Goal: Task Accomplishment & Management: Use online tool/utility

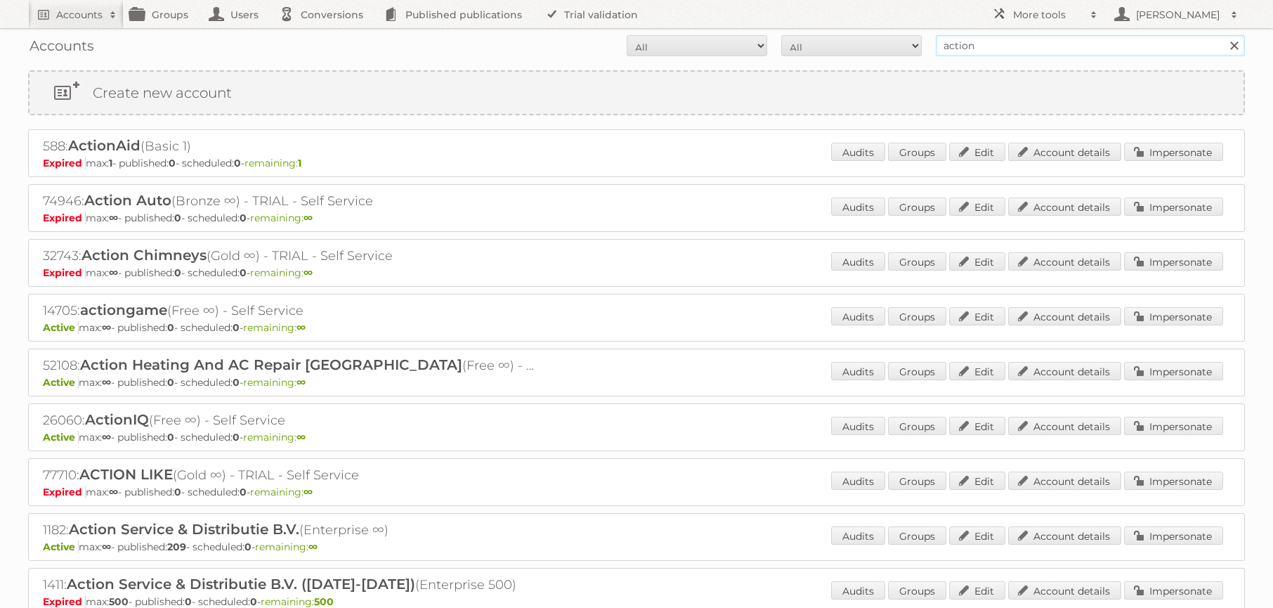
click at [991, 48] on input "action" at bounding box center [1090, 45] width 309 height 21
type input "a"
type input "gall"
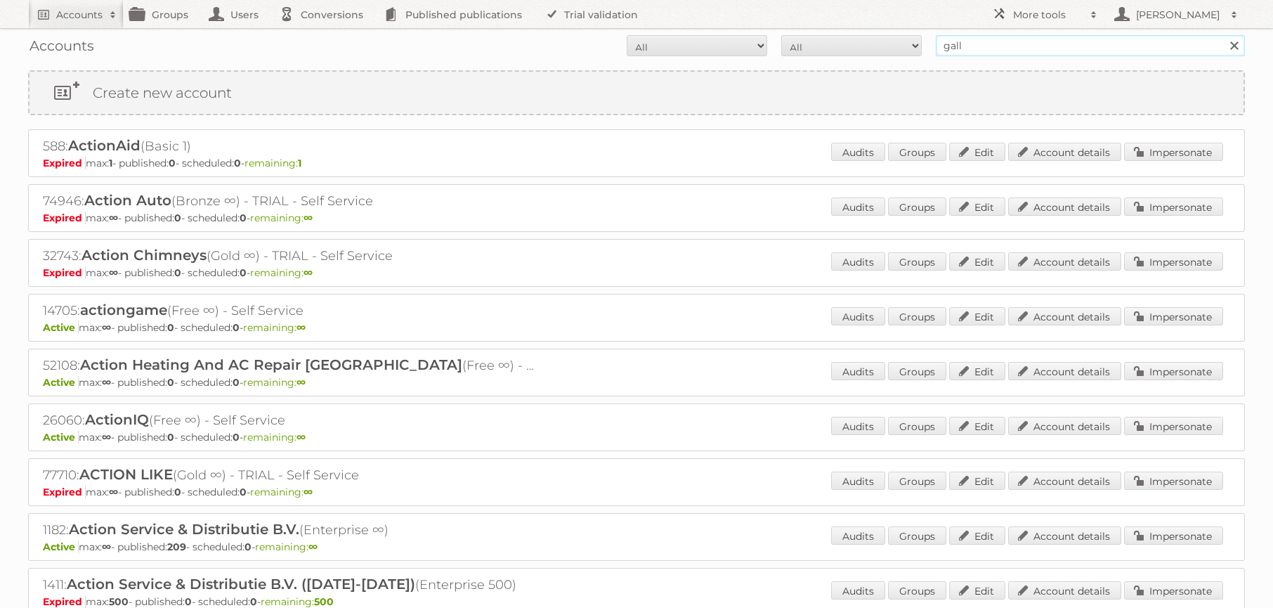
click at [1223, 35] on input "Search" at bounding box center [1233, 45] width 21 height 21
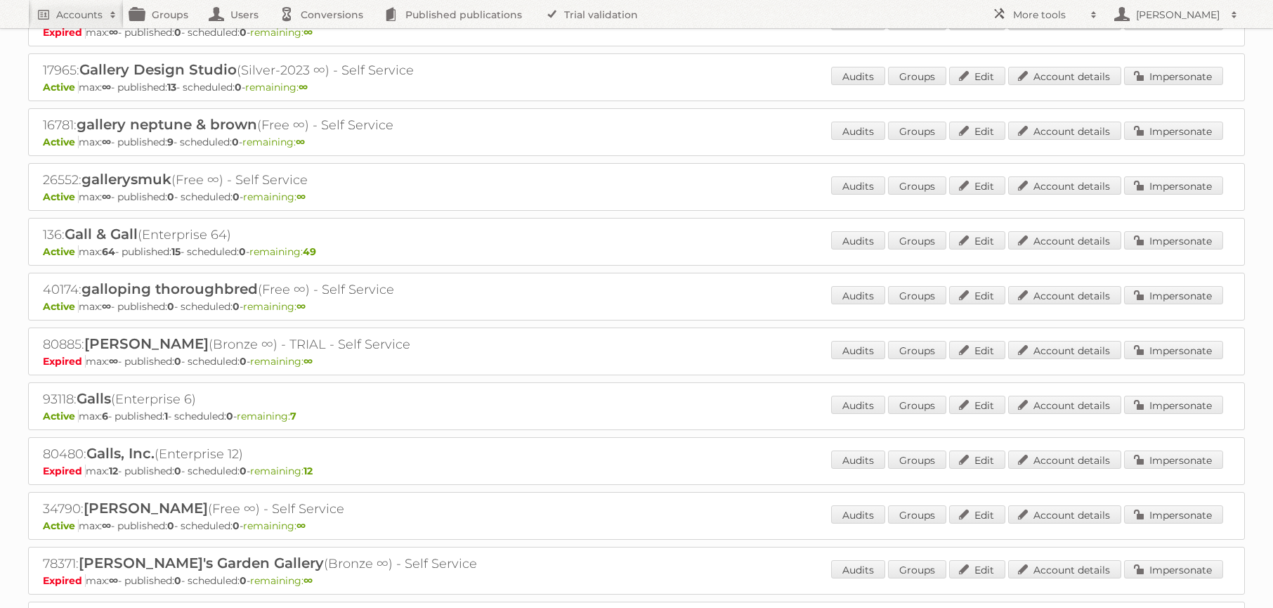
scroll to position [4082, 0]
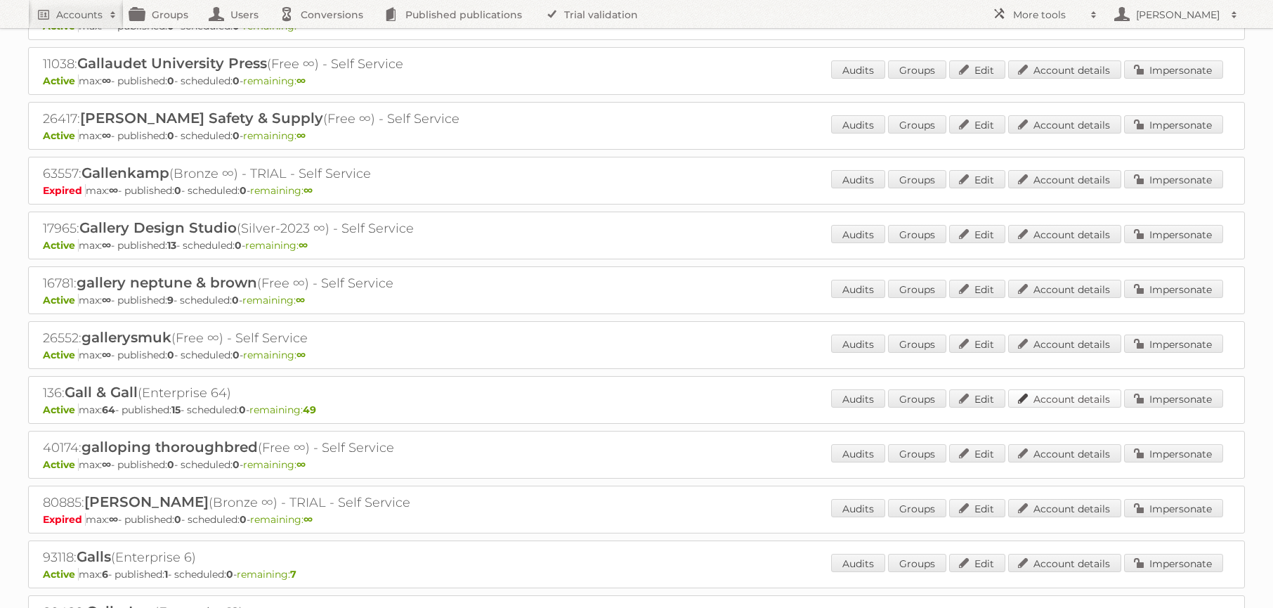
click at [1064, 400] on link "Account details" at bounding box center [1064, 398] width 113 height 18
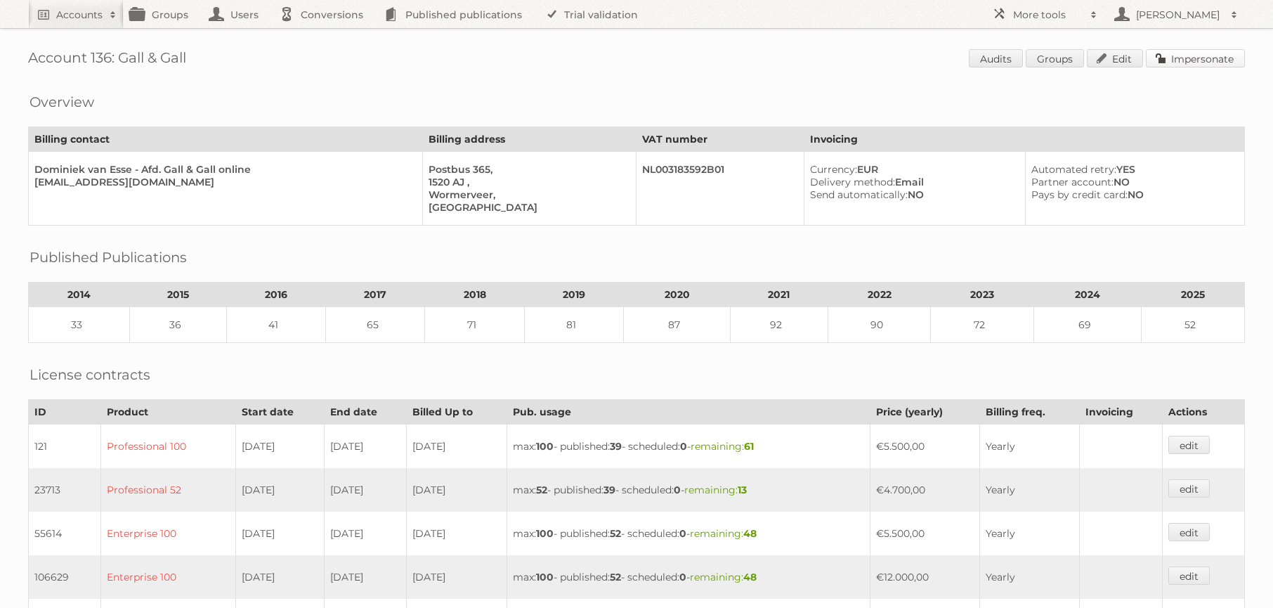
click at [1208, 65] on link "Impersonate" at bounding box center [1195, 58] width 99 height 18
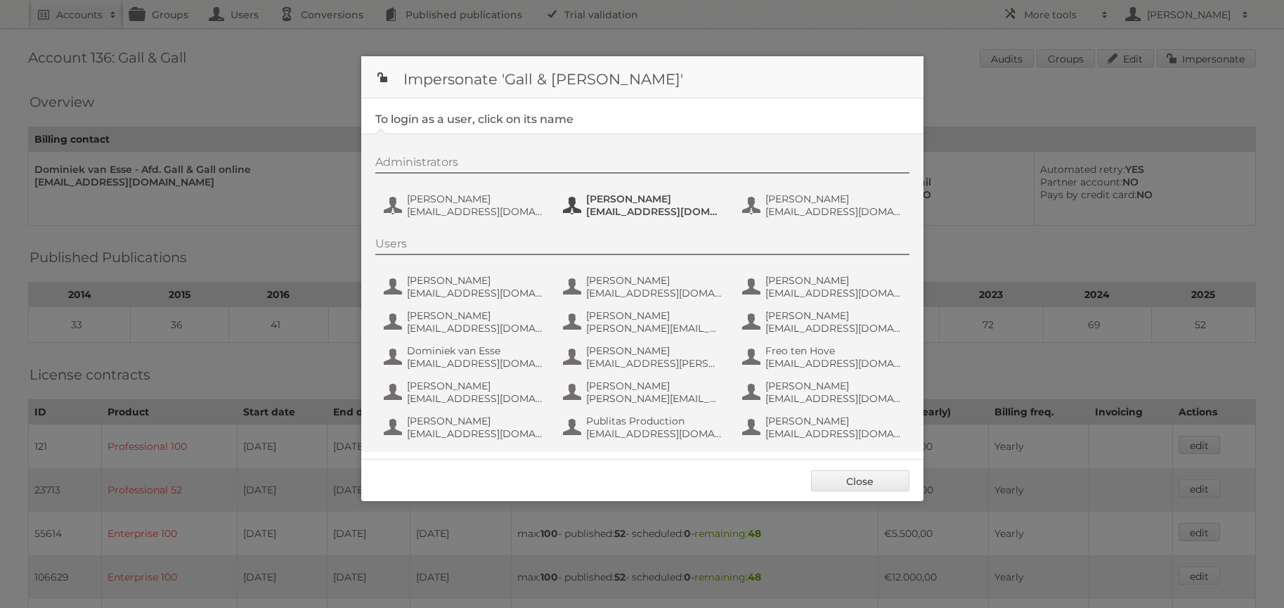
click at [584, 211] on button "Luka Zijp luka.zijp@gall.nl" at bounding box center [643, 205] width 165 height 28
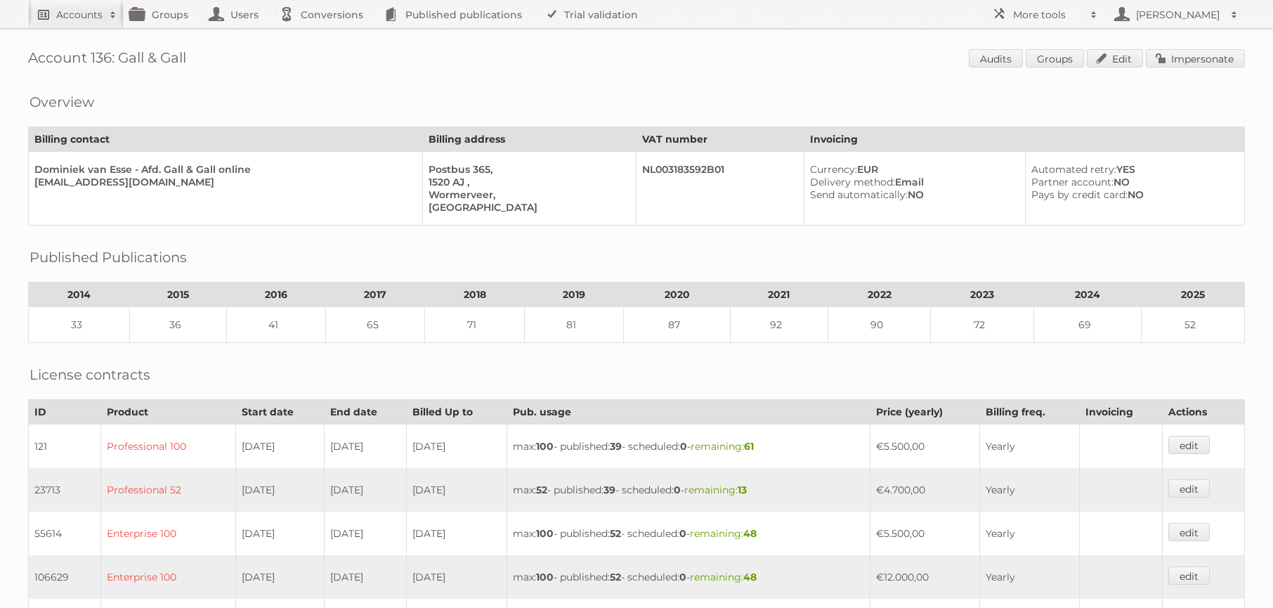
click at [54, 17] on link "Accounts" at bounding box center [76, 14] width 96 height 28
type input"] "albert heijn"
click at [324, 36] on input "Search" at bounding box center [334, 46] width 21 height 21
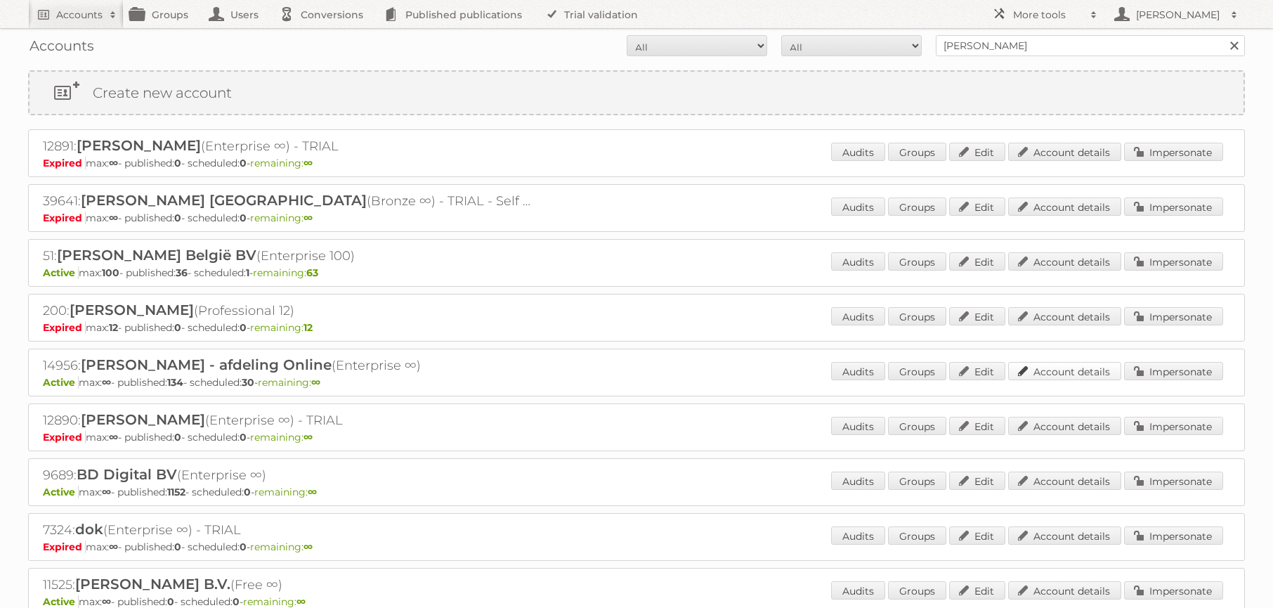
click at [1057, 373] on link "Account details" at bounding box center [1064, 371] width 113 height 18
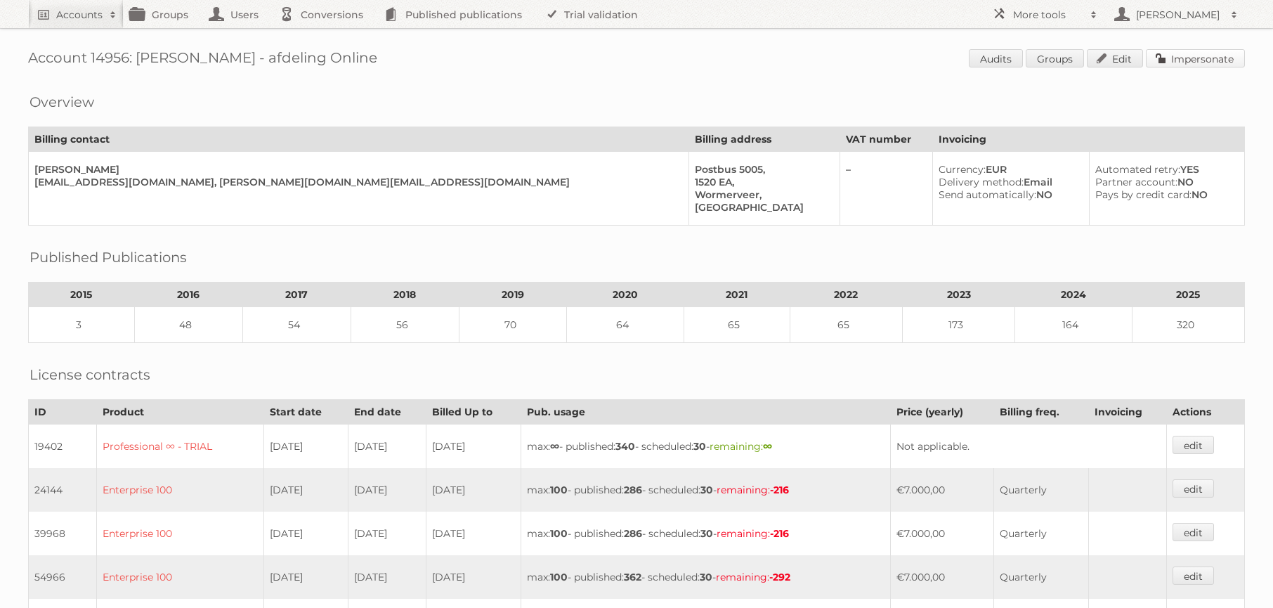
click at [1178, 63] on link "Impersonate" at bounding box center [1195, 58] width 99 height 18
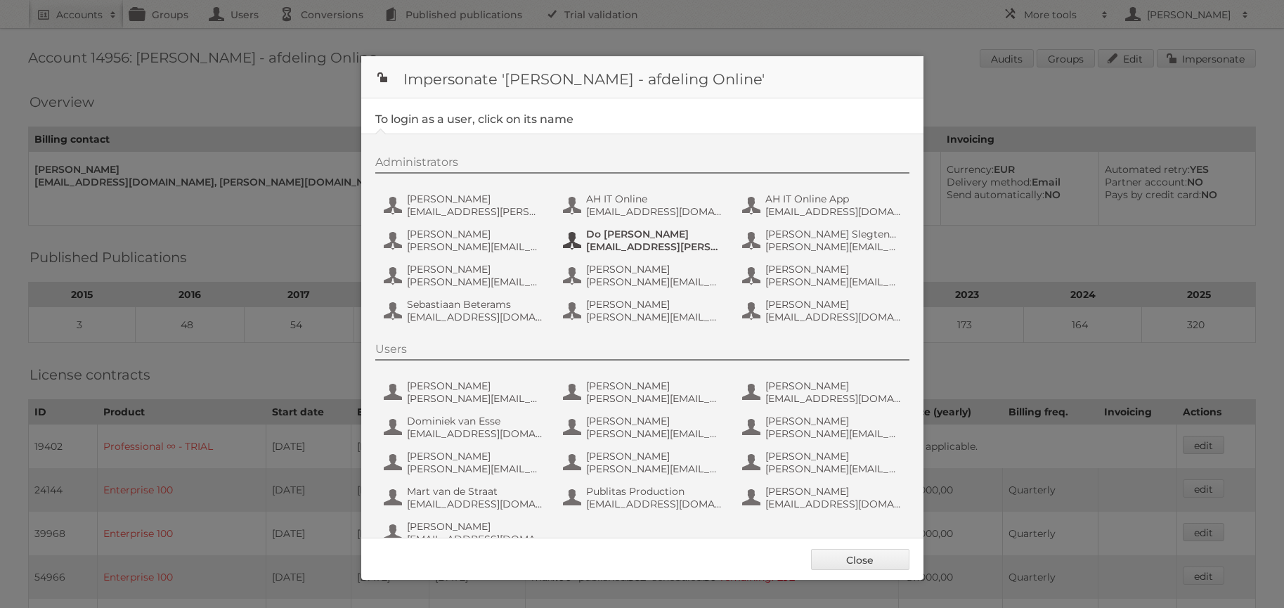
click at [633, 226] on button "Do [PERSON_NAME] [EMAIL_ADDRESS][PERSON_NAME][DOMAIN_NAME]" at bounding box center [643, 240] width 165 height 28
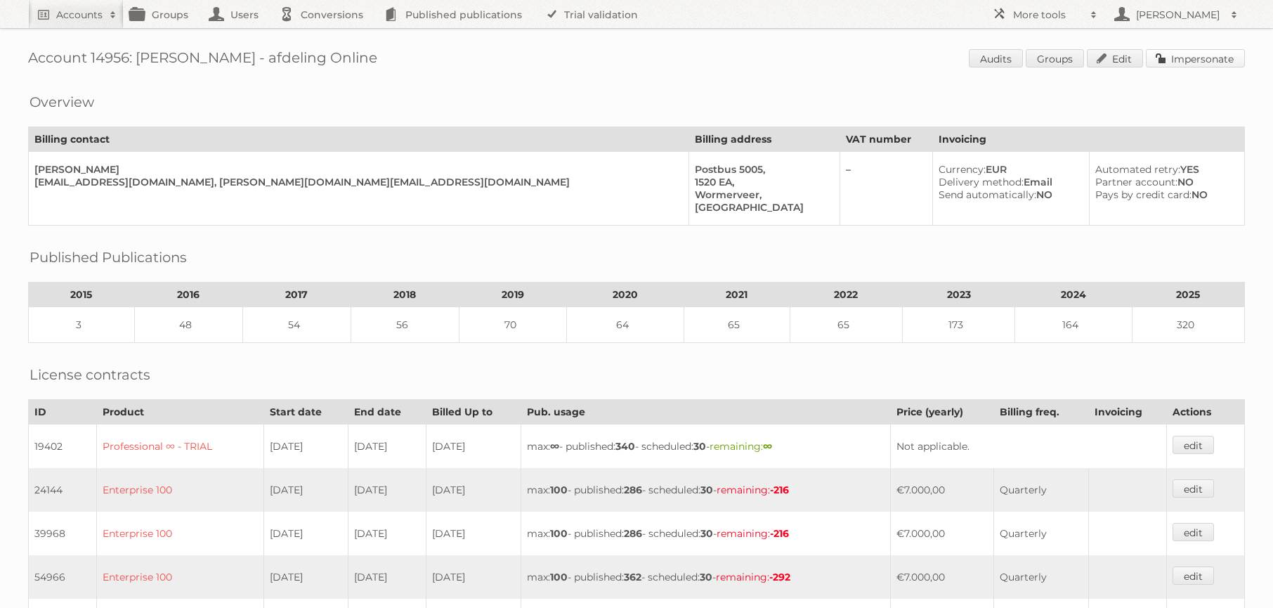
click at [1159, 59] on link "Impersonate" at bounding box center [1195, 58] width 99 height 18
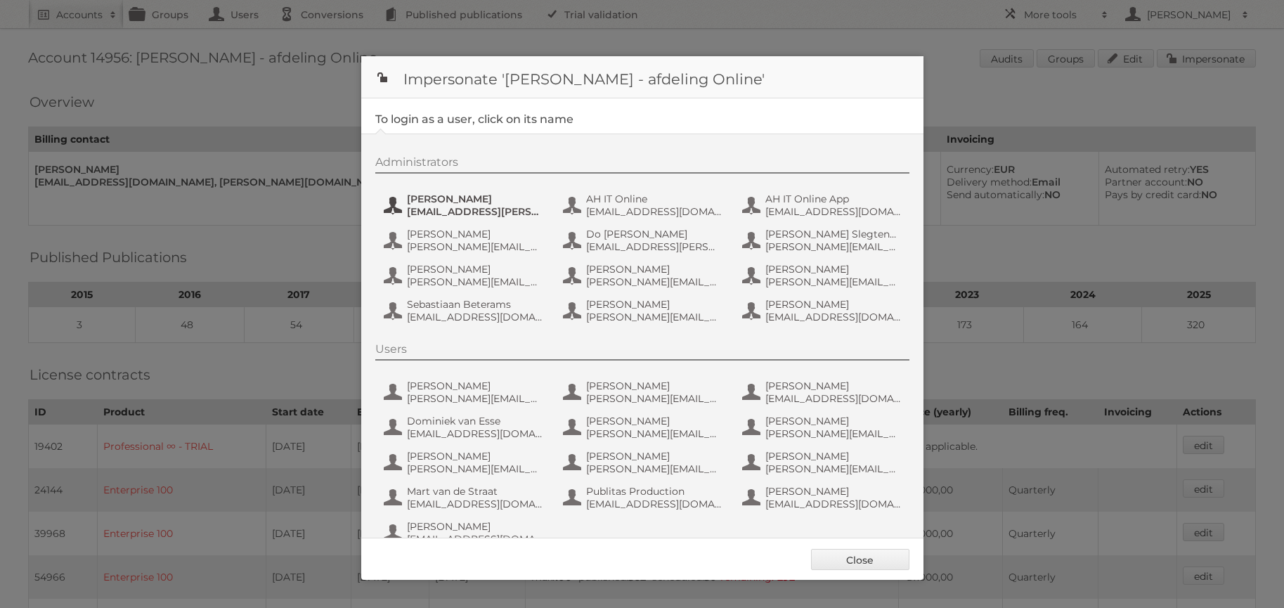
click at [440, 209] on span "aditya.parab@ah.nl" at bounding box center [475, 211] width 136 height 13
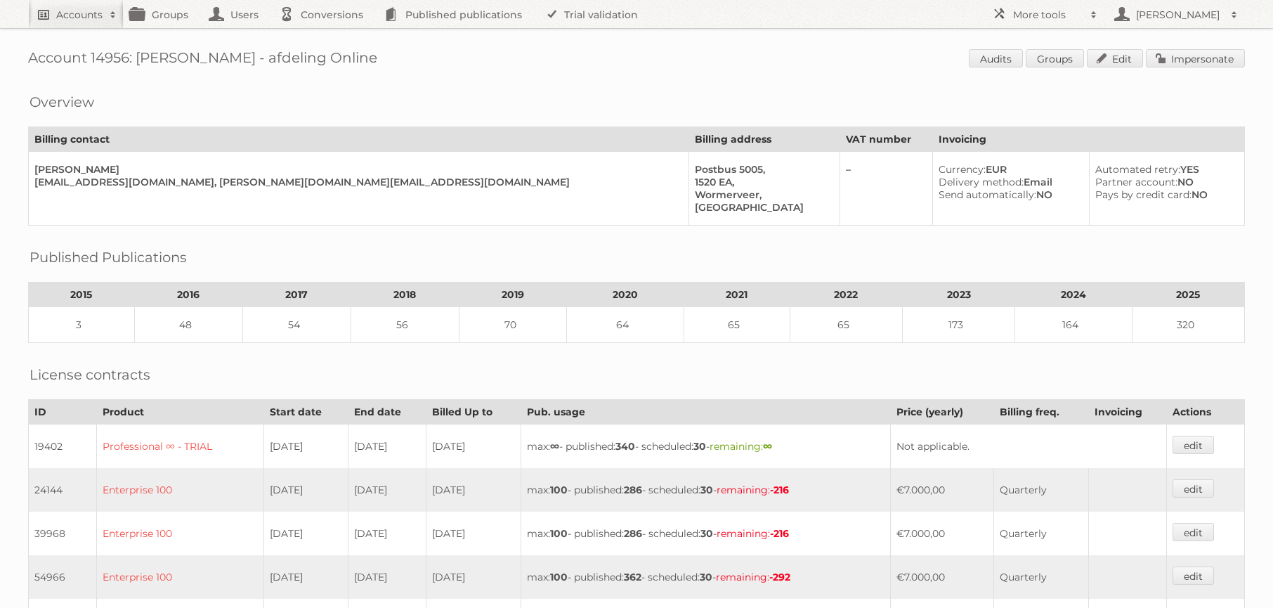
click at [64, 15] on h2 "Accounts" at bounding box center [79, 15] width 46 height 14
type input"] "totaalbed"
click at [324, 36] on input "Search" at bounding box center [334, 46] width 21 height 21
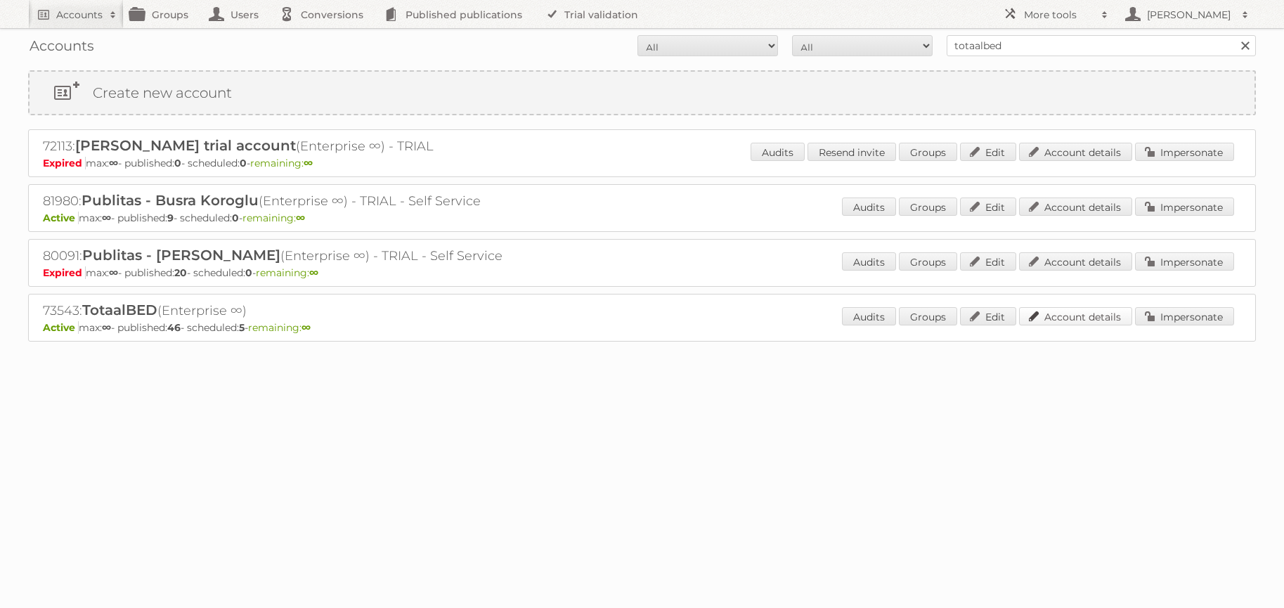
click at [1077, 317] on link "Account details" at bounding box center [1075, 316] width 113 height 18
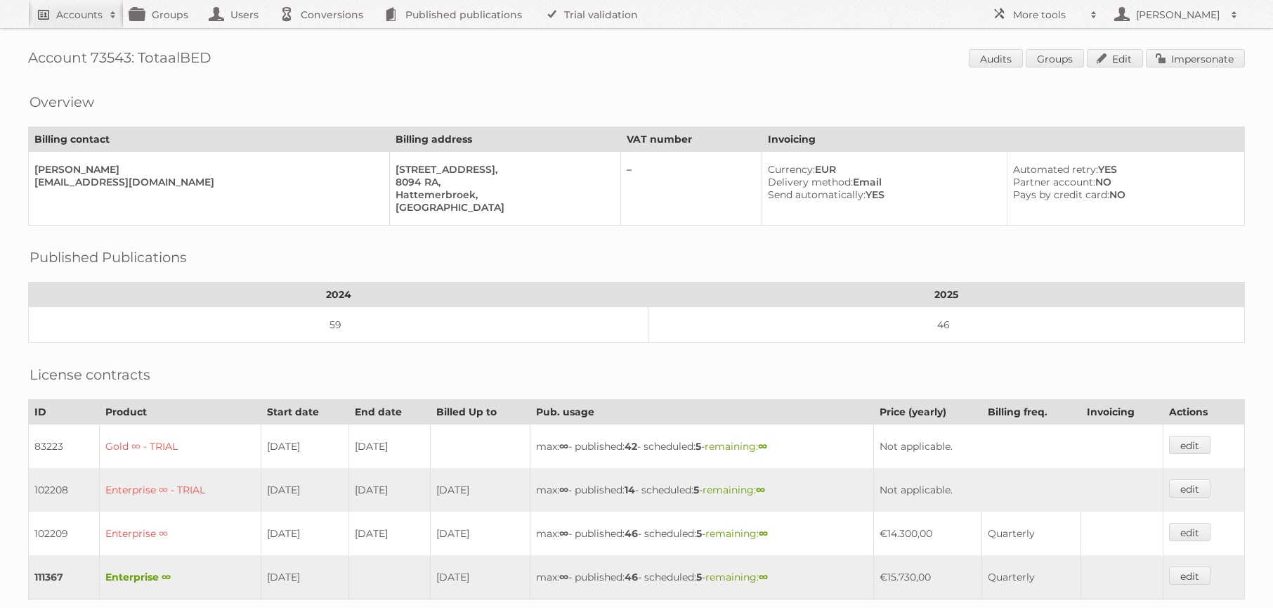
click at [77, 22] on link "Accounts" at bounding box center [76, 14] width 96 height 28
type input"] "kampeerkampioen"
click at [324, 36] on input "Search" at bounding box center [334, 46] width 21 height 21
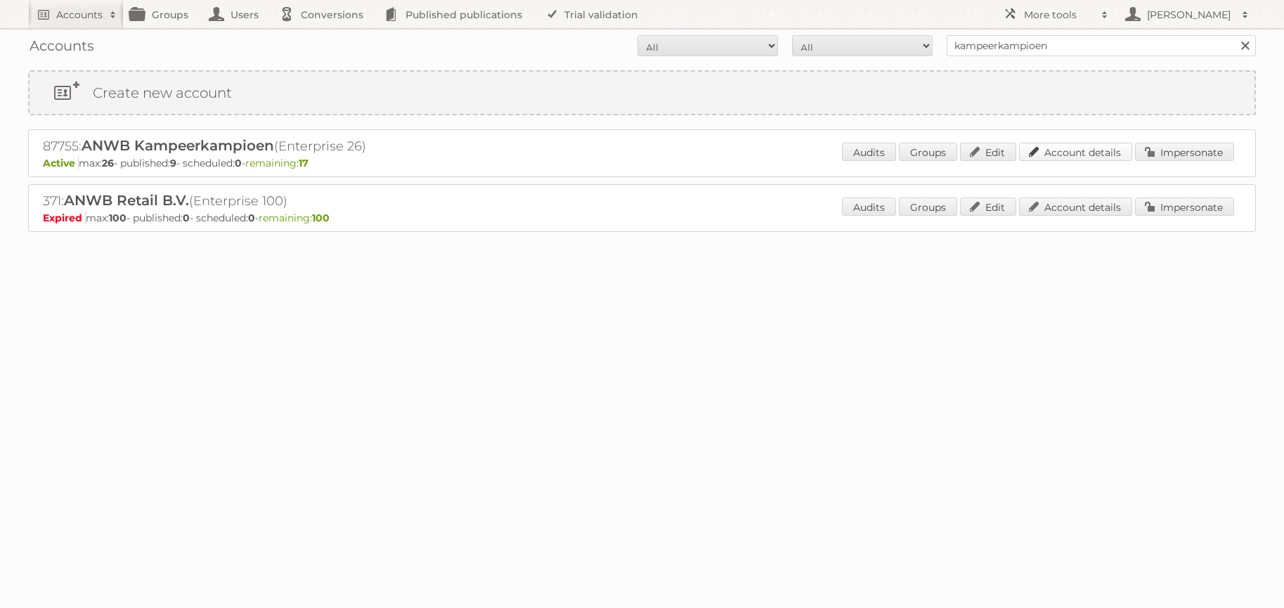
click at [1050, 157] on link "Account details" at bounding box center [1075, 152] width 113 height 18
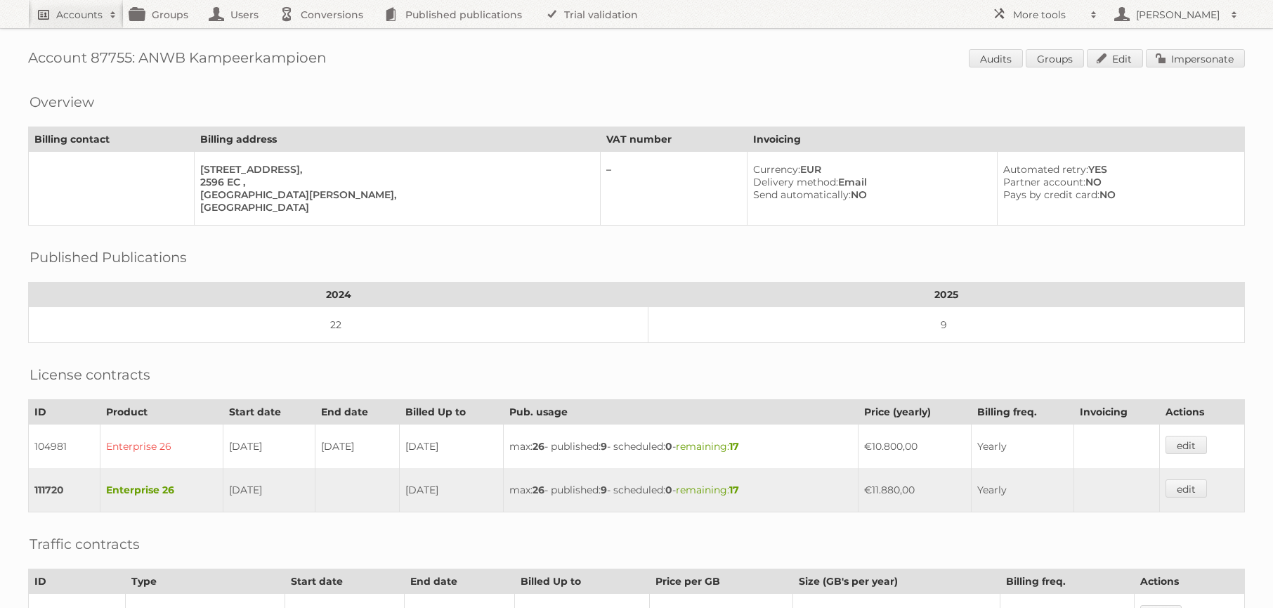
click at [70, 18] on h2 "Accounts" at bounding box center [79, 15] width 46 height 14
type input"] "totaalbed"
click at [324, 36] on input "Search" at bounding box center [334, 46] width 21 height 21
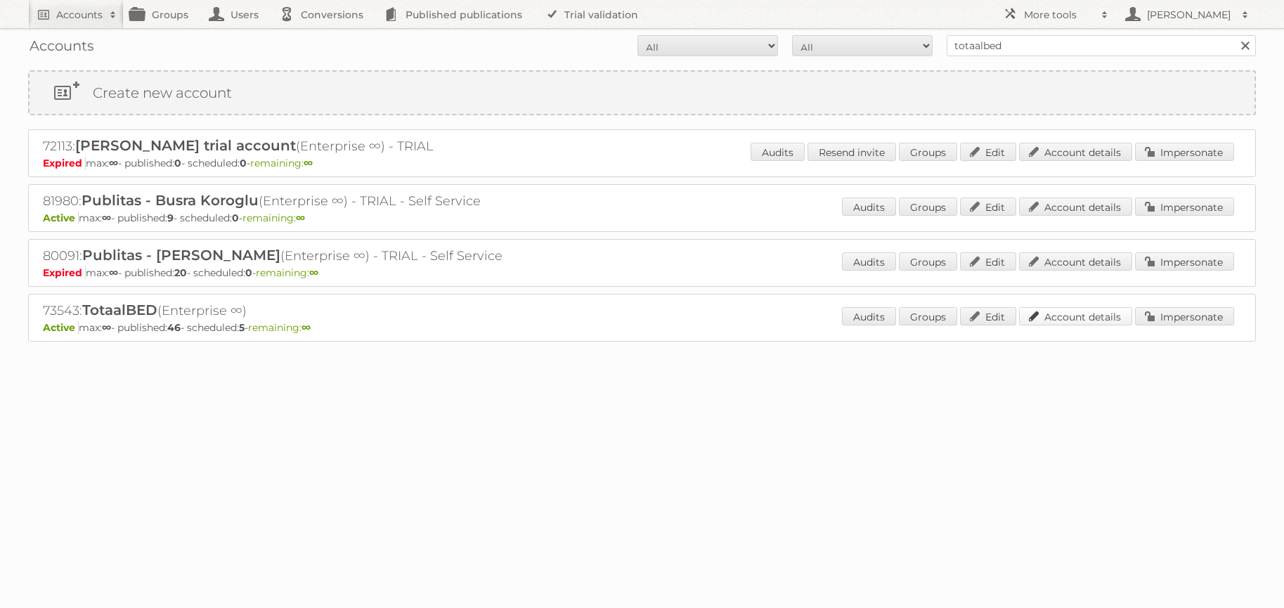
click at [1097, 315] on link "Account details" at bounding box center [1075, 316] width 113 height 18
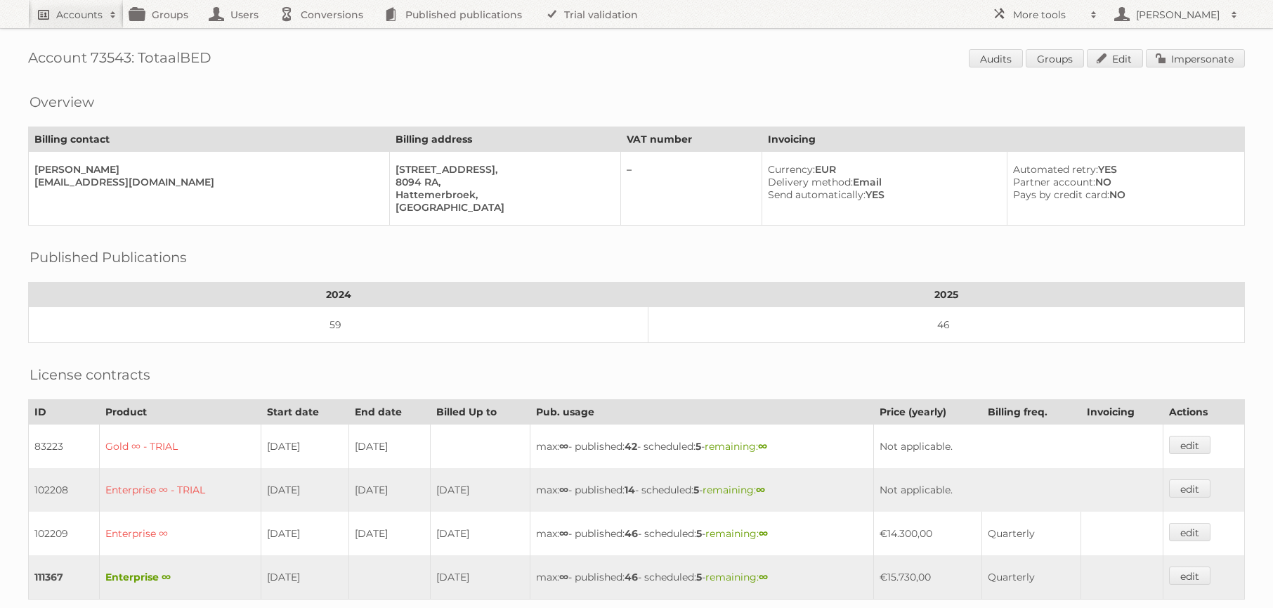
click at [57, 15] on h2 "Accounts" at bounding box center [79, 15] width 46 height 14
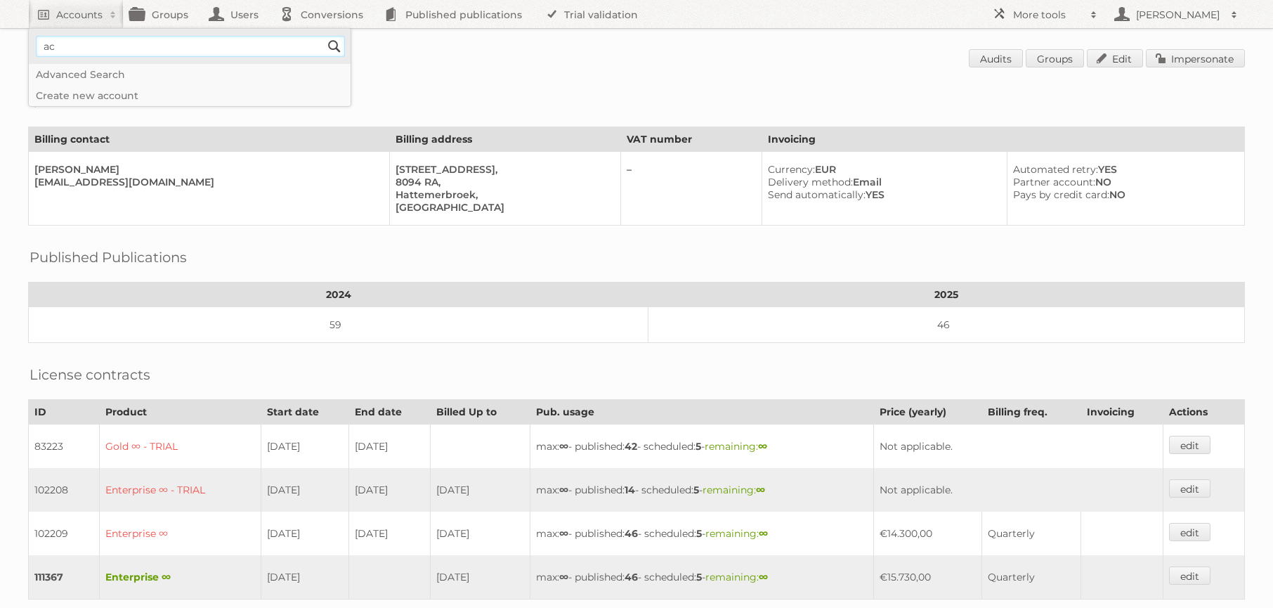
type input"] "a"
type input"] "intergamma"
click at [324, 36] on input "Search" at bounding box center [334, 46] width 21 height 21
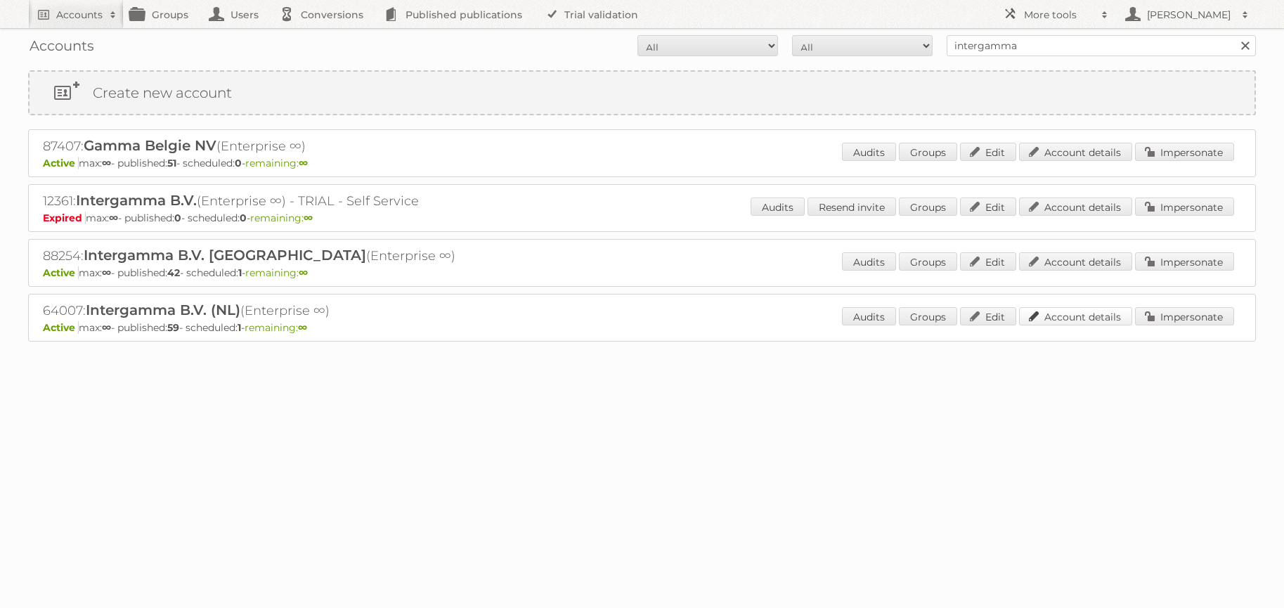
click at [1081, 315] on link "Account details" at bounding box center [1075, 316] width 113 height 18
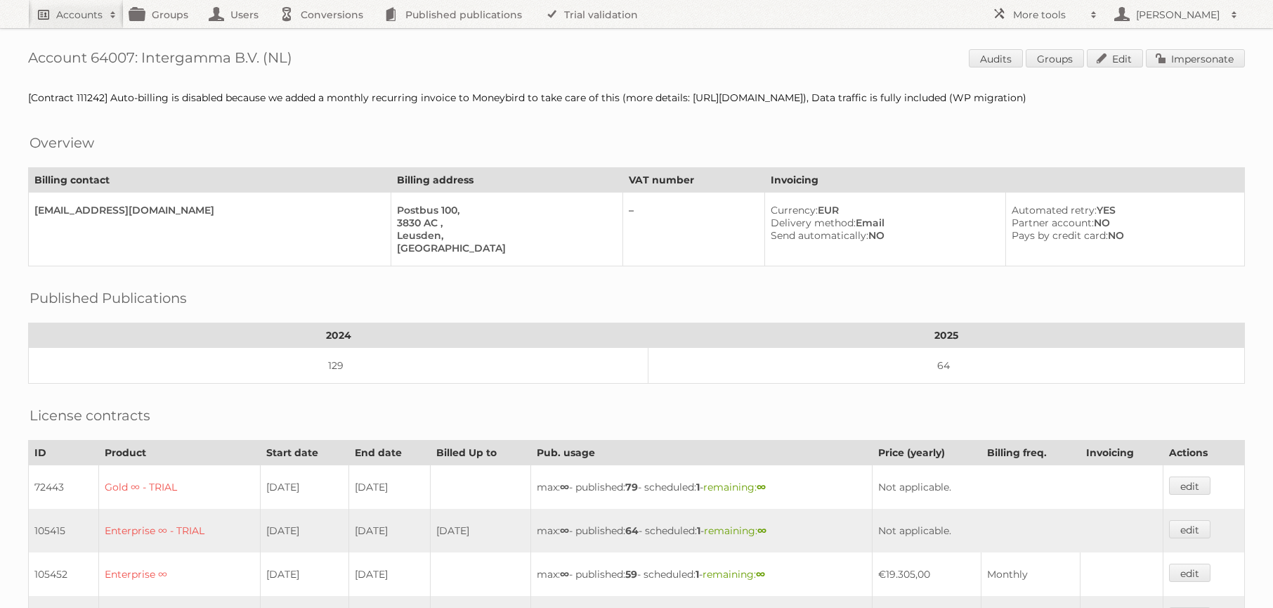
click at [79, 22] on link "Accounts" at bounding box center [76, 14] width 96 height 28
type input"] "karwei"
click at [324, 36] on input "Search" at bounding box center [334, 46] width 21 height 21
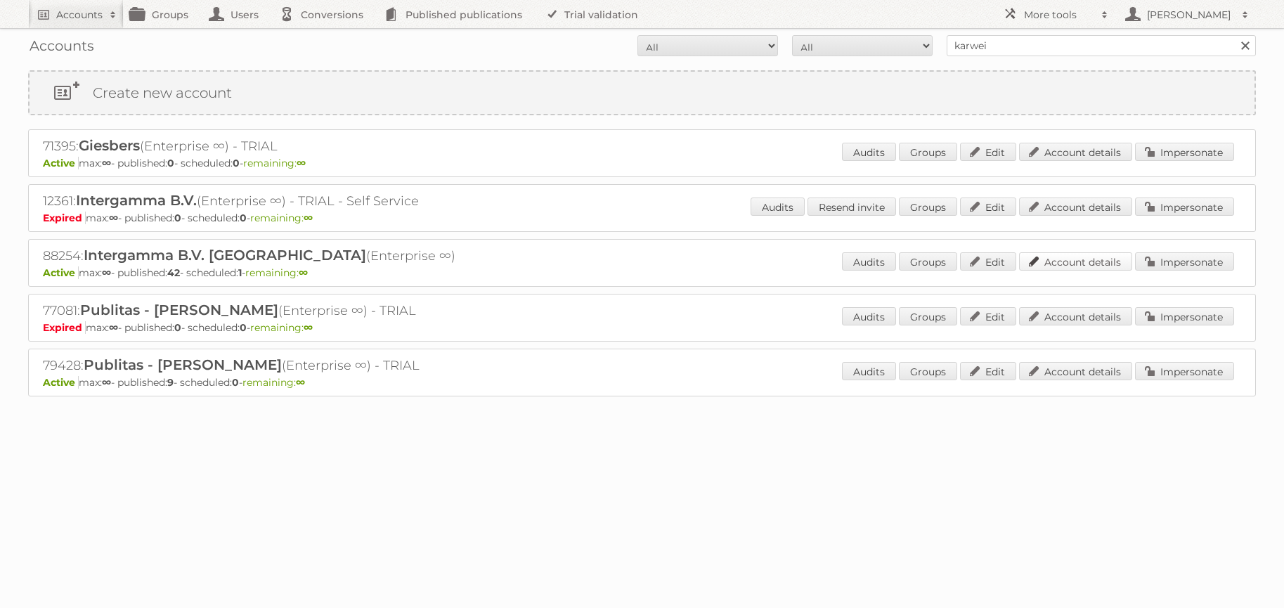
click at [1081, 267] on link "Account details" at bounding box center [1075, 261] width 113 height 18
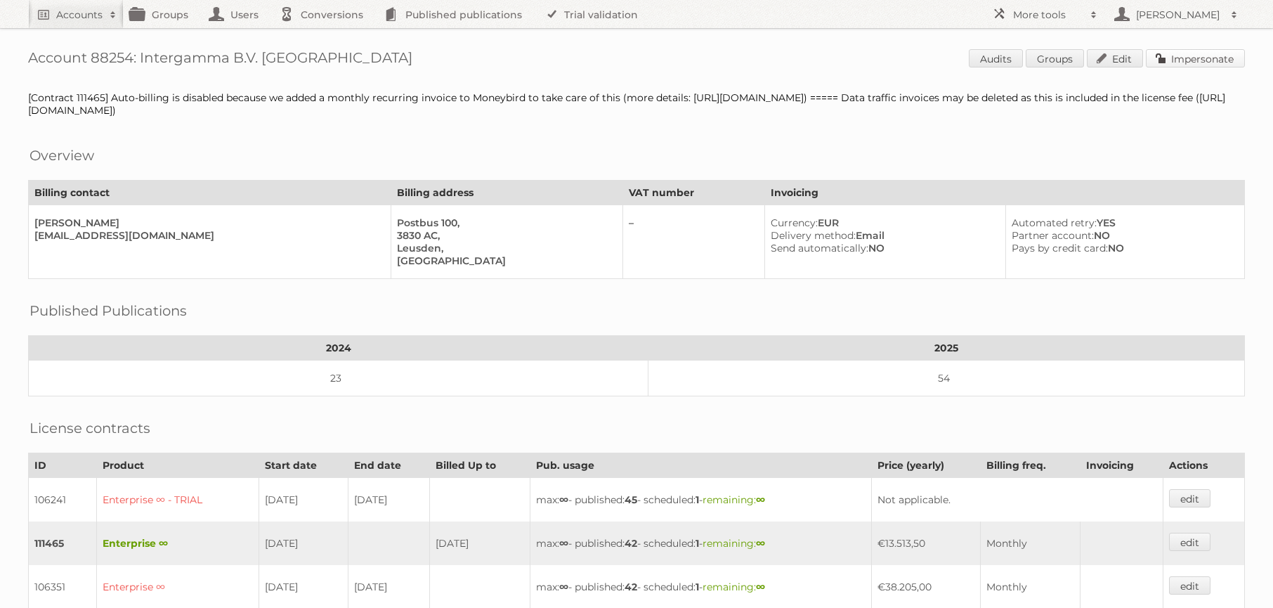
click at [1187, 61] on link "Impersonate" at bounding box center [1195, 58] width 99 height 18
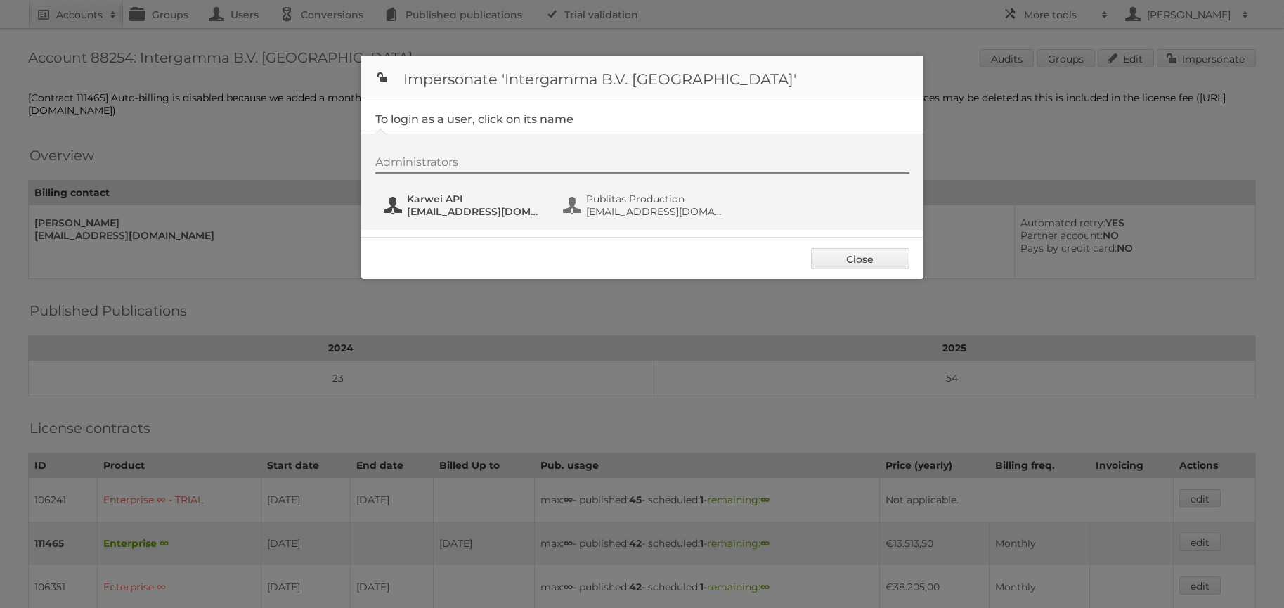
click at [420, 212] on span "svc_publitasKH@intergamma.nl" at bounding box center [475, 211] width 136 height 13
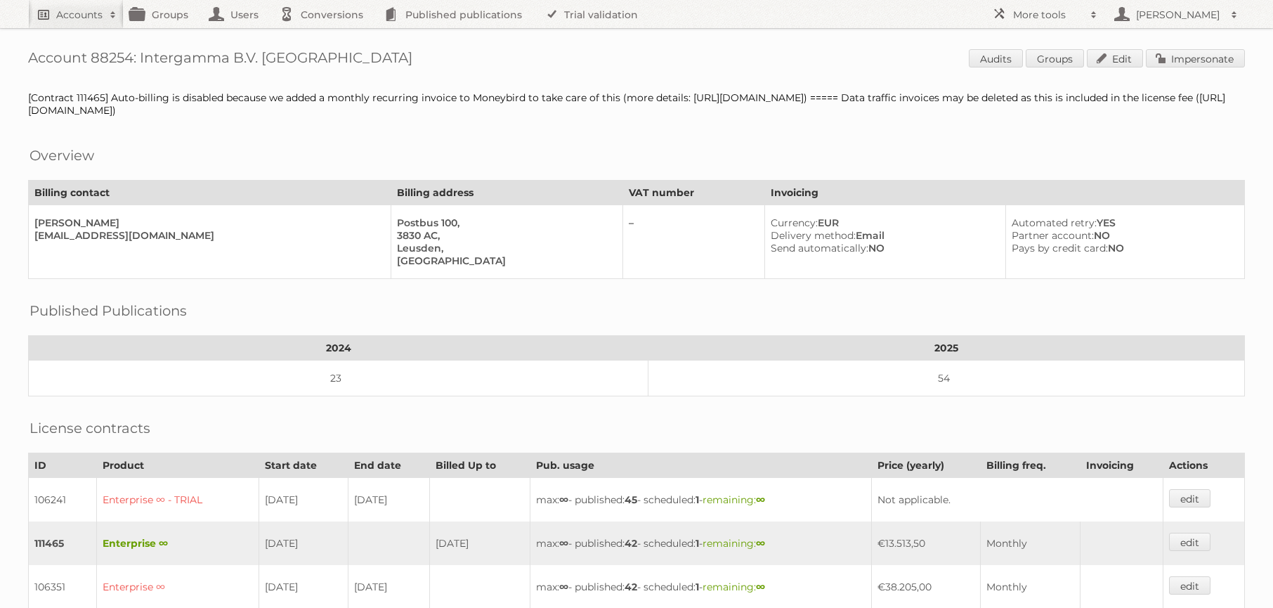
click at [78, 19] on h2 "Accounts" at bounding box center [79, 15] width 46 height 14
type input"] "gamma be"
click at [324, 36] on input "Search" at bounding box center [334, 46] width 21 height 21
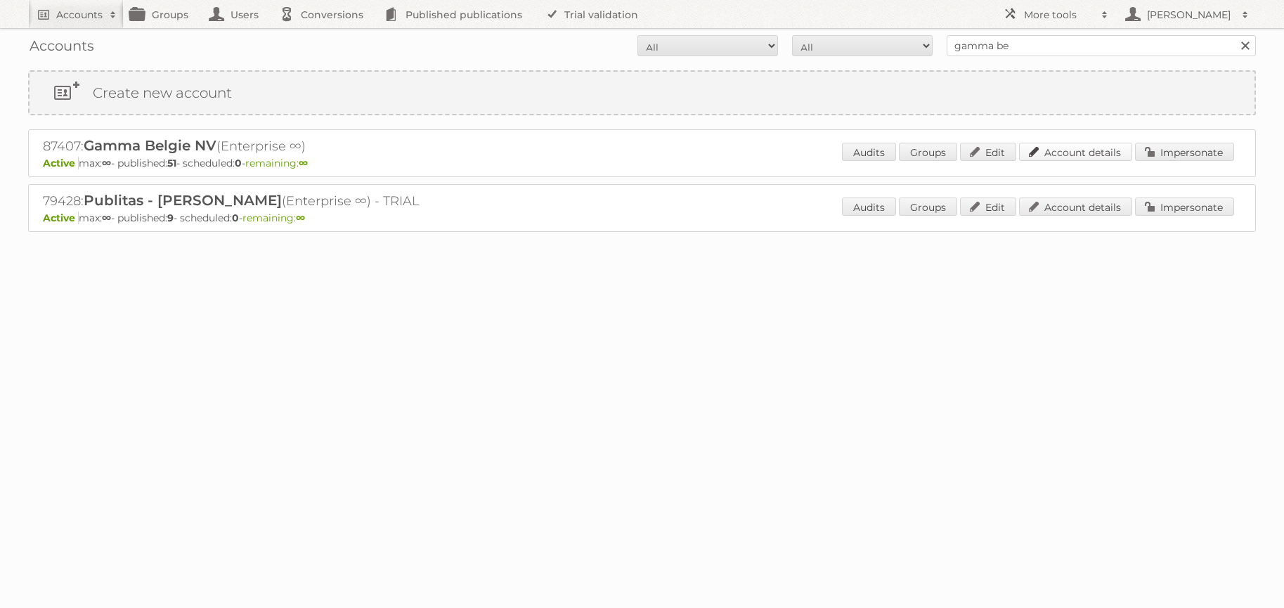
click at [1087, 148] on link "Account details" at bounding box center [1075, 152] width 113 height 18
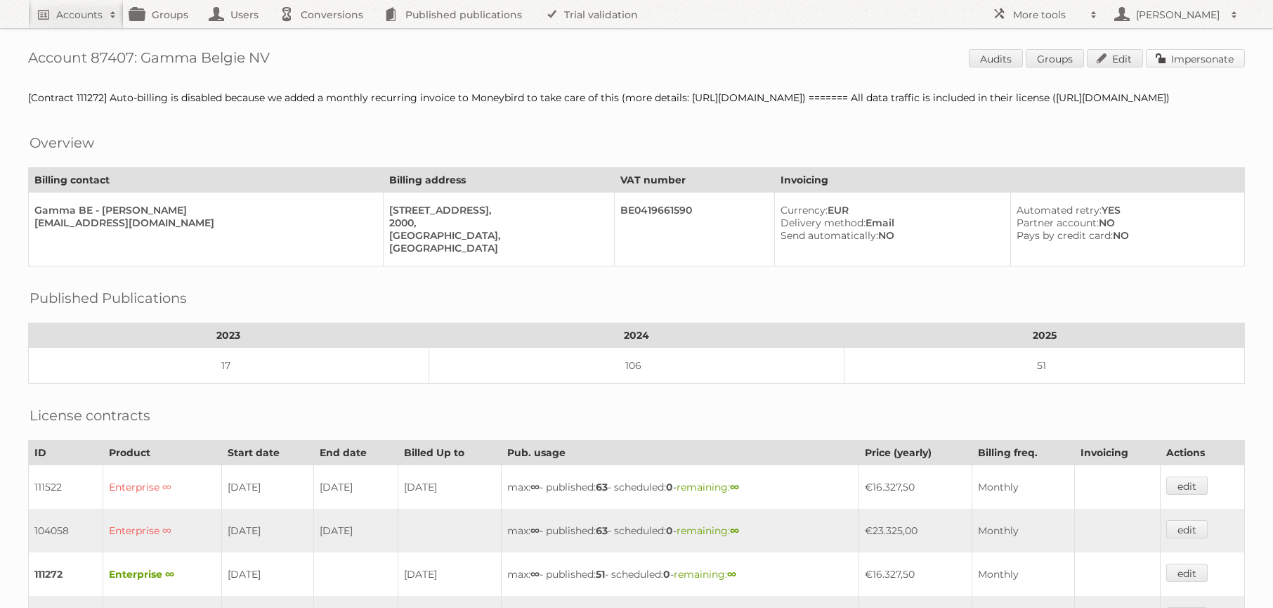
click at [1205, 58] on link "Impersonate" at bounding box center [1195, 58] width 99 height 18
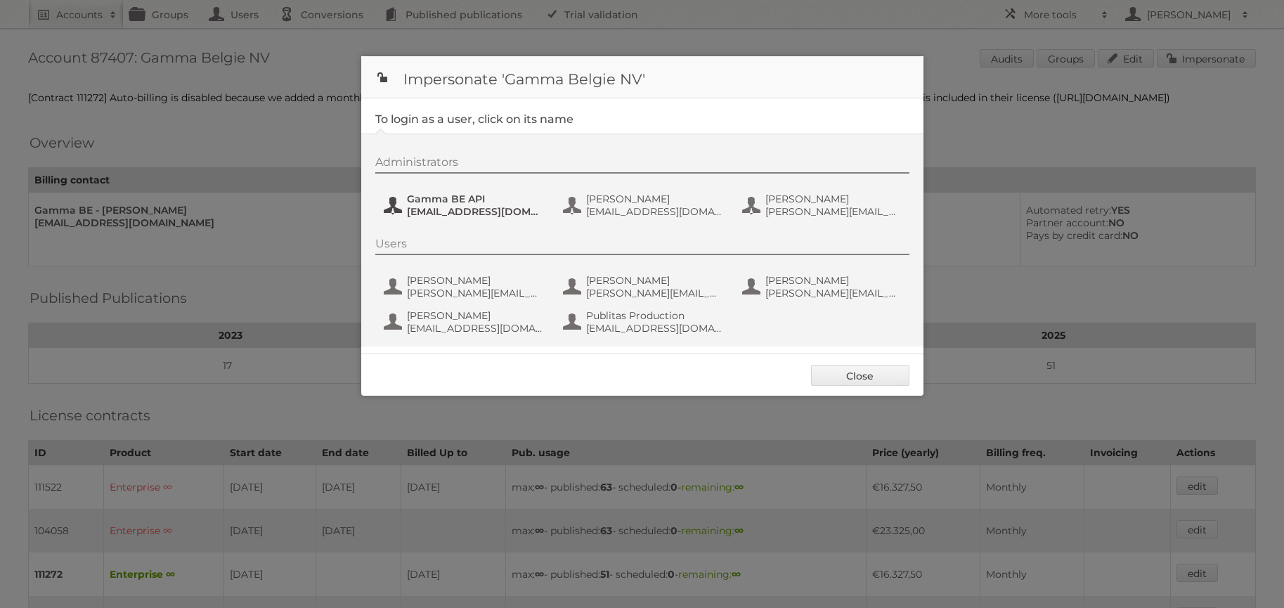
click at [471, 202] on span "Gamma BE API" at bounding box center [475, 198] width 136 height 13
